Goal: Information Seeking & Learning: Find specific fact

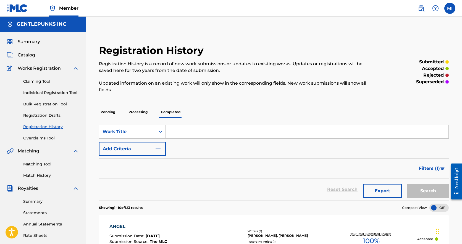
click at [193, 131] on input "Search Form" at bounding box center [307, 131] width 283 height 13
type input "majentta"
click at [428, 191] on button "Search" at bounding box center [428, 191] width 41 height 14
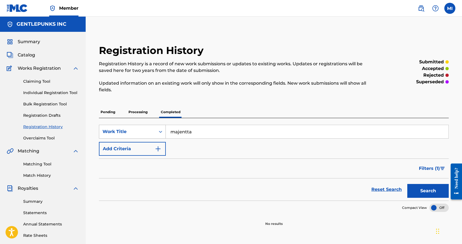
click at [162, 134] on icon "Search Form" at bounding box center [161, 132] width 6 height 6
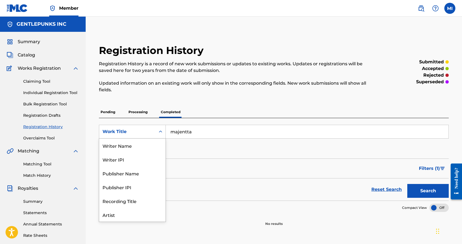
scroll to position [28, 0]
click at [124, 185] on div "Artist" at bounding box center [132, 187] width 66 height 14
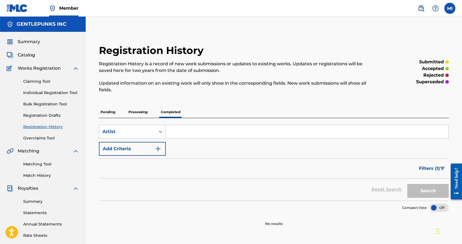
click at [218, 136] on input "Search Form" at bounding box center [307, 131] width 283 height 13
type input "majentta"
click at [414, 196] on button "Search" at bounding box center [428, 191] width 41 height 14
click at [162, 133] on icon "Search Form" at bounding box center [161, 132] width 6 height 6
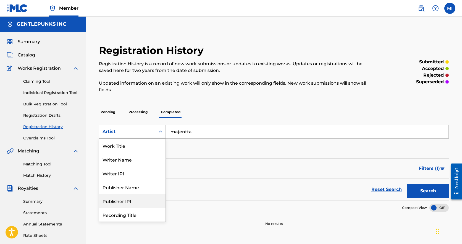
scroll to position [0, 0]
click at [131, 161] on div "Writer Name" at bounding box center [132, 159] width 66 height 14
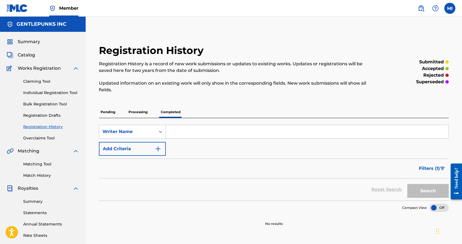
click at [239, 129] on input "Search Form" at bounding box center [307, 131] width 283 height 13
type input "majentta"
click at [418, 190] on button "Search" at bounding box center [428, 191] width 41 height 14
click at [162, 132] on icon "Search Form" at bounding box center [161, 132] width 6 height 6
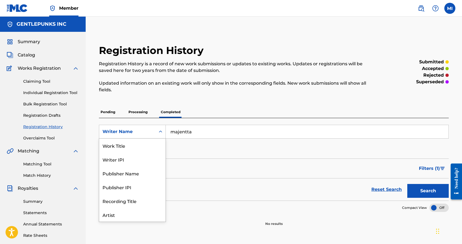
scroll to position [28, 0]
click at [130, 183] on div "Artist" at bounding box center [132, 187] width 66 height 14
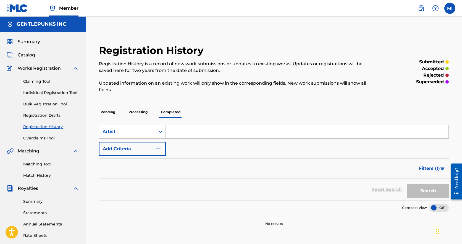
click at [181, 135] on input "Search Form" at bounding box center [307, 131] width 283 height 13
type input "Majentta"
click at [414, 190] on button "Search" at bounding box center [428, 191] width 41 height 14
click at [426, 168] on span "Filters ( 1 )" at bounding box center [429, 168] width 21 height 7
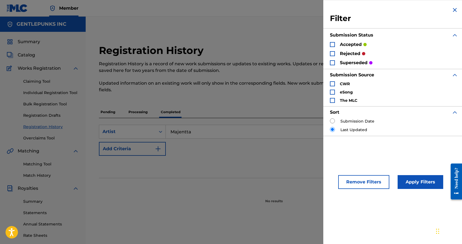
click at [366, 121] on label "Submission Date" at bounding box center [358, 121] width 34 height 6
click at [333, 120] on input "Search Form" at bounding box center [332, 120] width 5 height 5
radio input "true"
click at [409, 182] on button "Apply Filters" at bounding box center [421, 182] width 46 height 14
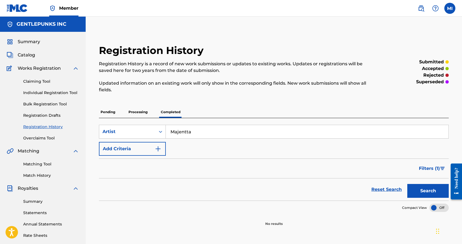
click at [396, 188] on link "Reset Search" at bounding box center [387, 189] width 36 height 12
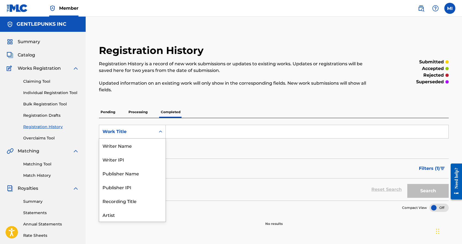
click at [159, 135] on div "Search Form" at bounding box center [161, 132] width 10 height 10
click at [118, 187] on div "Artist" at bounding box center [132, 187] width 66 height 14
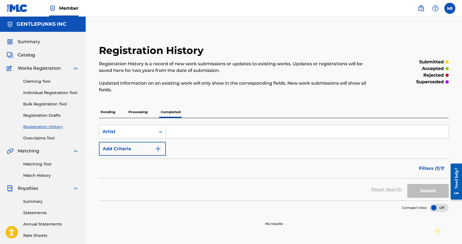
click at [208, 135] on input "Search Form" at bounding box center [307, 131] width 283 height 13
type input "majentta"
click at [418, 186] on button "Search" at bounding box center [428, 191] width 41 height 14
click at [387, 186] on link "Reset Search" at bounding box center [387, 189] width 36 height 12
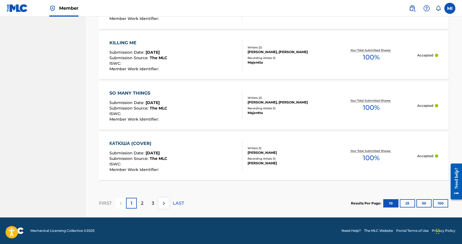
scroll to position [536, 0]
click at [144, 203] on div "2" at bounding box center [142, 203] width 11 height 11
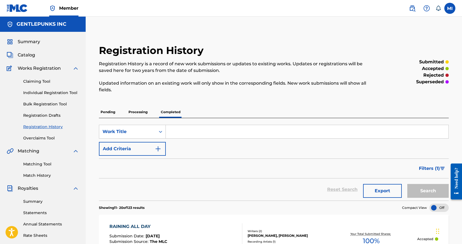
scroll to position [0, 0]
click at [187, 134] on input "Search Form" at bounding box center [307, 131] width 283 height 13
type input "xryce"
click at [156, 130] on div "Search Form" at bounding box center [161, 132] width 10 height 10
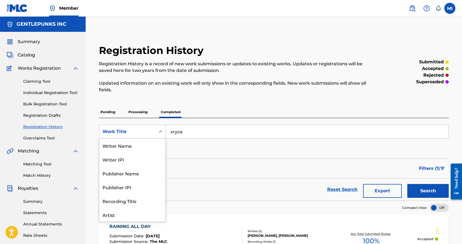
scroll to position [28, 0]
click at [115, 188] on div "Artist" at bounding box center [132, 187] width 66 height 14
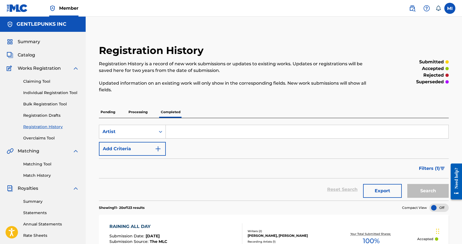
click at [244, 133] on input "Search Form" at bounding box center [307, 131] width 283 height 13
click at [421, 191] on button "Search" at bounding box center [428, 191] width 41 height 14
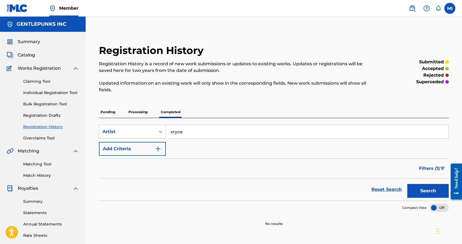
click at [158, 150] on img "Search Form" at bounding box center [158, 148] width 7 height 7
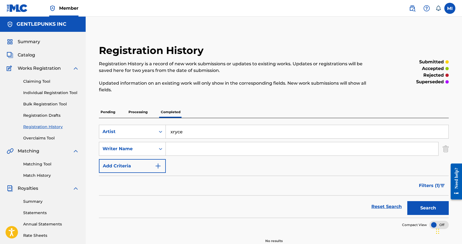
click at [158, 150] on icon "Search Form" at bounding box center [161, 149] width 6 height 6
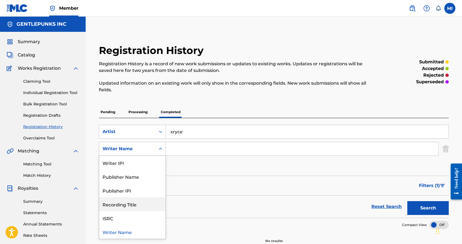
click at [213, 188] on div "Filters ( 1 )" at bounding box center [274, 186] width 350 height 20
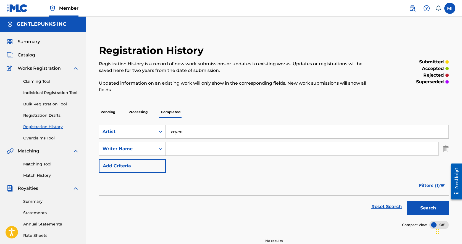
click at [426, 204] on button "Search" at bounding box center [428, 208] width 41 height 14
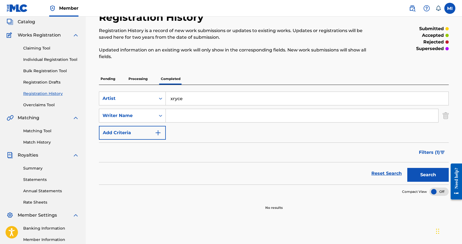
scroll to position [33, 0]
click at [195, 156] on div "Filters ( 1 )" at bounding box center [274, 153] width 350 height 20
click at [445, 114] on img "Search Form" at bounding box center [446, 116] width 6 height 14
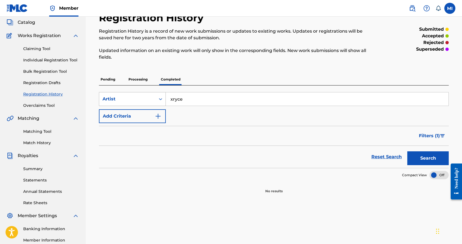
click at [159, 100] on icon "Search Form" at bounding box center [161, 99] width 6 height 6
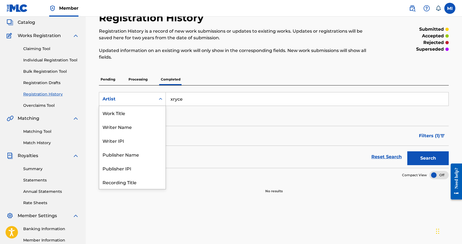
scroll to position [28, 0]
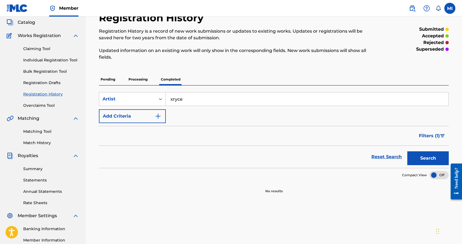
click at [188, 99] on input "xryce" at bounding box center [307, 98] width 283 height 13
type input "x"
click at [381, 158] on div "Reset Search Search" at bounding box center [274, 157] width 350 height 22
drag, startPoint x: 376, startPoint y: 157, endPoint x: 339, endPoint y: 155, distance: 36.5
click at [340, 156] on div "Reset Search Search" at bounding box center [274, 157] width 350 height 22
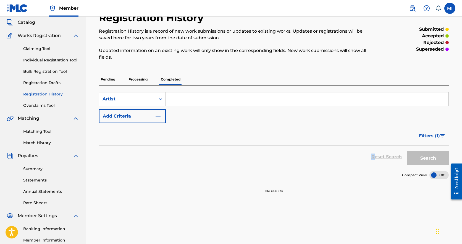
click at [424, 136] on span "Filters ( 1 )" at bounding box center [429, 135] width 21 height 7
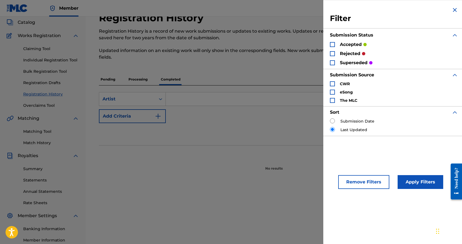
click at [360, 183] on button "Remove Filters" at bounding box center [364, 182] width 51 height 14
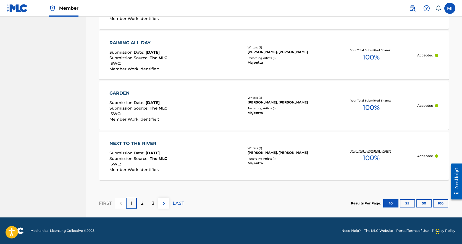
click at [150, 206] on div "3" at bounding box center [153, 203] width 11 height 11
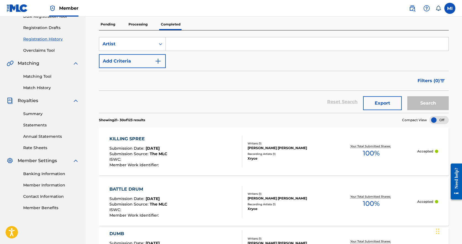
click at [259, 163] on div "KILLING SPREE Submission Date : Oct 18, 2024 Submission Source : The MLC ISWC :…" at bounding box center [274, 151] width 350 height 48
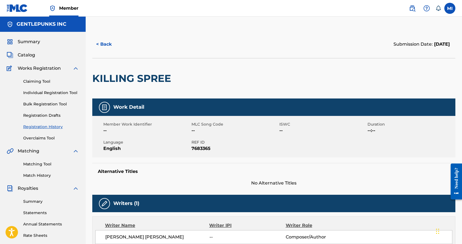
click at [104, 39] on button "< Back" at bounding box center [108, 44] width 33 height 14
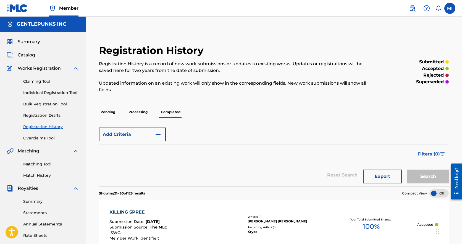
scroll to position [88, 0]
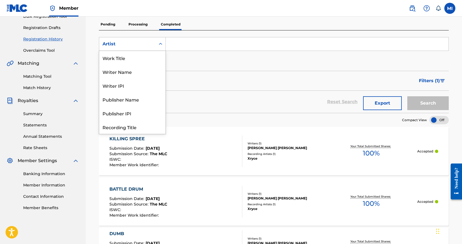
click at [150, 39] on div "Artist" at bounding box center [127, 44] width 56 height 11
click at [194, 44] on input "Search Form" at bounding box center [307, 43] width 283 height 13
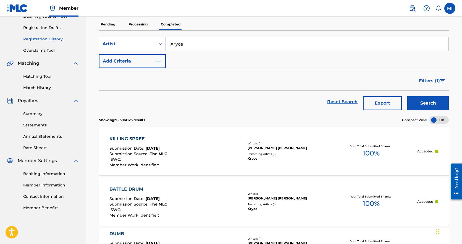
type input "Xryce"
click at [439, 104] on button "Search" at bounding box center [428, 103] width 41 height 14
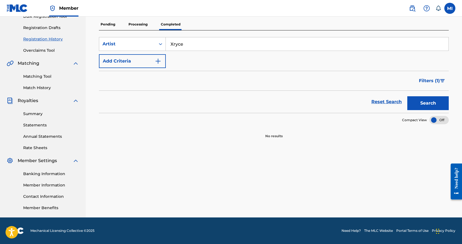
click at [439, 104] on button "Search" at bounding box center [428, 103] width 41 height 14
click at [154, 46] on div "Artist" at bounding box center [127, 44] width 56 height 11
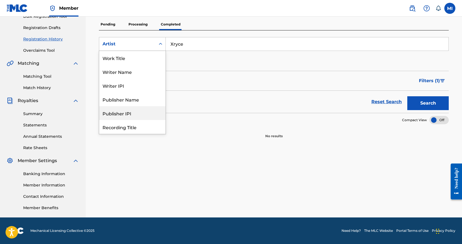
scroll to position [0, 0]
click at [129, 67] on div "Writer Name" at bounding box center [132, 72] width 66 height 14
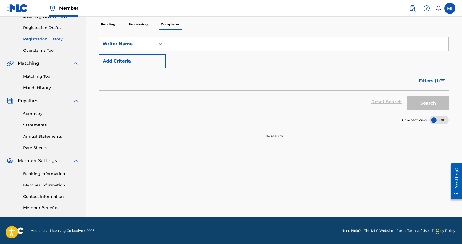
click at [196, 45] on input "Search Form" at bounding box center [307, 43] width 283 height 13
type input "Bryce"
click at [407, 106] on div "Search" at bounding box center [427, 102] width 44 height 22
click at [416, 106] on button "Search" at bounding box center [428, 103] width 41 height 14
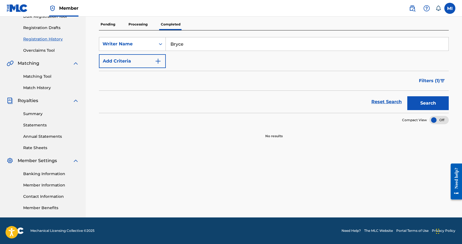
click at [416, 106] on button "Search" at bounding box center [428, 103] width 41 height 14
click at [431, 82] on span "Filters ( 1 )" at bounding box center [429, 80] width 21 height 7
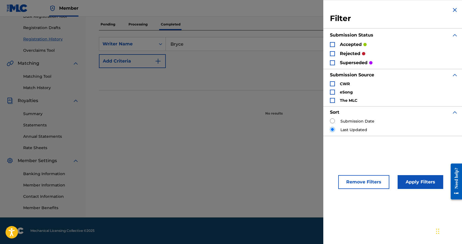
click at [334, 129] on input "Search Form" at bounding box center [332, 129] width 5 height 5
click at [334, 120] on input "Search Form" at bounding box center [332, 120] width 5 height 5
radio input "true"
click at [417, 186] on button "Apply Filters" at bounding box center [421, 182] width 46 height 14
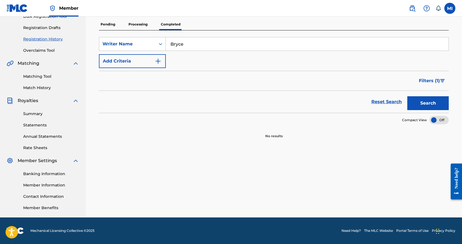
click at [422, 101] on button "Search" at bounding box center [428, 103] width 41 height 14
click at [427, 77] on button "Filters ( 1 )" at bounding box center [432, 81] width 33 height 14
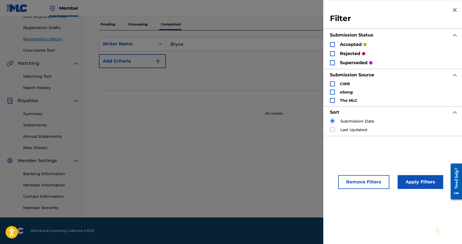
click at [353, 128] on label "Last Updated" at bounding box center [354, 130] width 27 height 6
click at [332, 128] on input "Search Form" at bounding box center [332, 129] width 5 height 5
radio input "true"
click at [422, 187] on button "Apply Filters" at bounding box center [421, 182] width 46 height 14
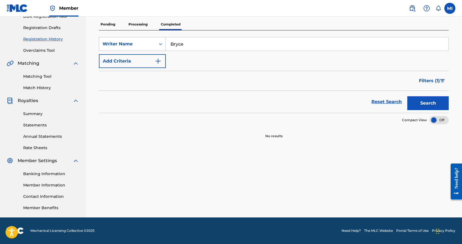
click at [165, 45] on div "Search Form" at bounding box center [161, 44] width 10 height 10
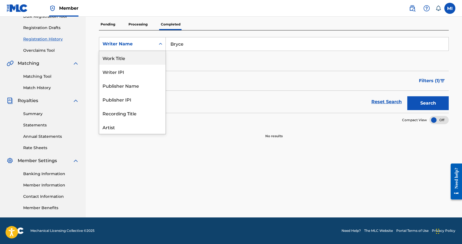
click at [132, 60] on div "Work Title" at bounding box center [132, 58] width 66 height 14
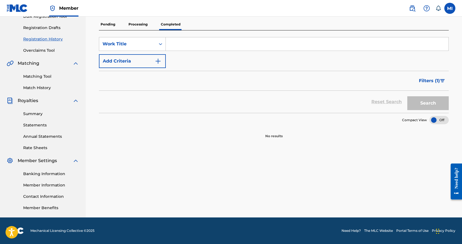
click at [176, 47] on input "Search Form" at bounding box center [307, 43] width 283 height 13
click at [420, 98] on button "Search" at bounding box center [428, 103] width 41 height 14
click at [201, 43] on input "Dumb" at bounding box center [307, 43] width 283 height 13
type input "D"
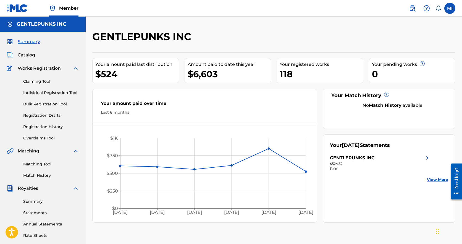
click at [50, 123] on div "Claiming Tool Individual Registration Tool Bulk Registration Tool Registration …" at bounding box center [43, 106] width 72 height 69
click at [50, 129] on link "Registration History" at bounding box center [51, 127] width 56 height 6
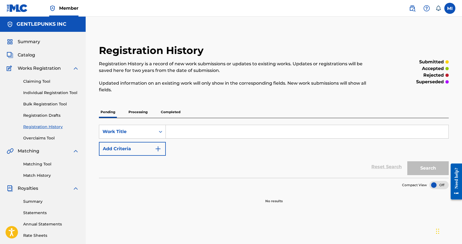
click at [137, 118] on div "Pending Processing Completed" at bounding box center [274, 112] width 350 height 12
click at [137, 114] on p "Processing" at bounding box center [138, 112] width 22 height 12
click at [161, 115] on p "Completed" at bounding box center [170, 112] width 23 height 12
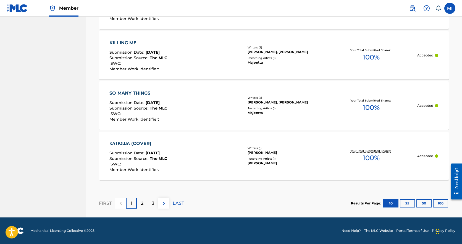
click at [143, 203] on p "2" at bounding box center [142, 203] width 2 height 7
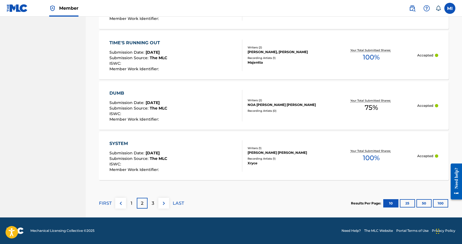
scroll to position [536, 0]
click at [166, 160] on span "The MLC" at bounding box center [158, 158] width 17 height 5
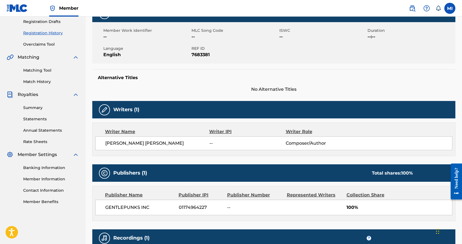
scroll to position [95, 0]
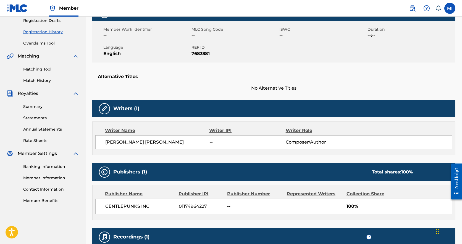
drag, startPoint x: 105, startPoint y: 143, endPoint x: 192, endPoint y: 143, distance: 86.6
click at [192, 143] on span "[PERSON_NAME] [PERSON_NAME]" at bounding box center [157, 142] width 104 height 7
copy span "[PERSON_NAME] [PERSON_NAME]"
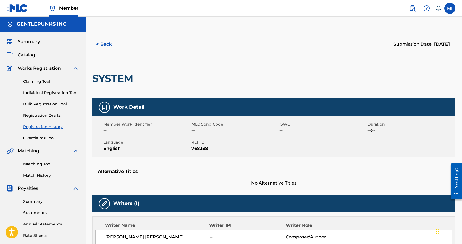
scroll to position [0, 0]
click at [103, 43] on button "< Back" at bounding box center [108, 44] width 33 height 14
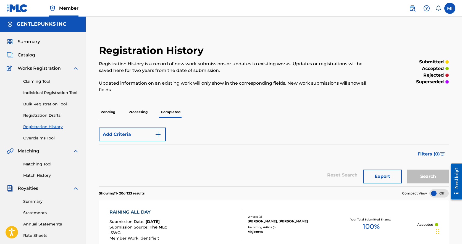
scroll to position [88, 0]
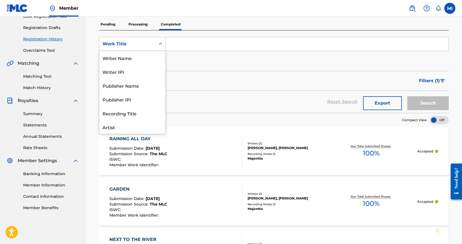
click at [156, 45] on div "Search Form" at bounding box center [161, 44] width 10 height 10
click at [127, 59] on div "Writer Name" at bounding box center [132, 58] width 66 height 14
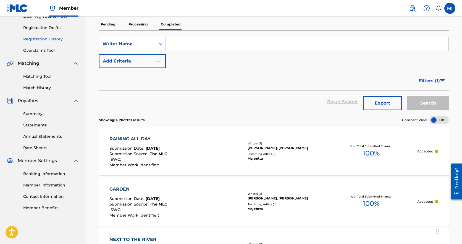
click at [176, 50] on input "Search Form" at bounding box center [307, 43] width 283 height 13
paste input "[PERSON_NAME] [PERSON_NAME]"
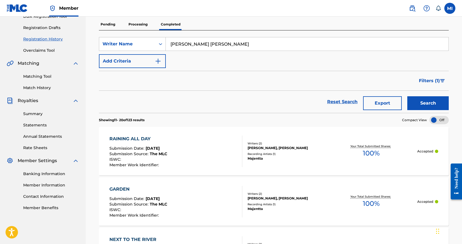
type input "[PERSON_NAME] [PERSON_NAME]"
click at [428, 100] on button "Search" at bounding box center [428, 103] width 41 height 14
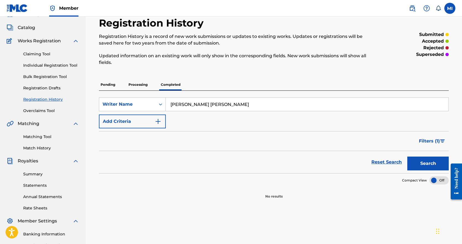
scroll to position [26, 0]
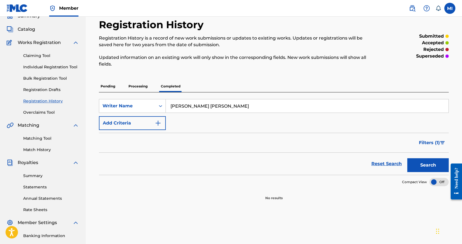
click at [106, 85] on p "Pending" at bounding box center [108, 86] width 18 height 12
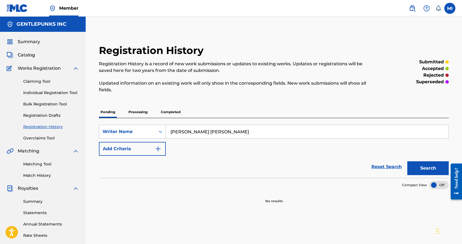
click at [131, 107] on p "Processing" at bounding box center [138, 112] width 22 height 12
click at [170, 113] on p "Completed" at bounding box center [170, 112] width 23 height 12
